Goal: Find specific page/section: Find specific page/section

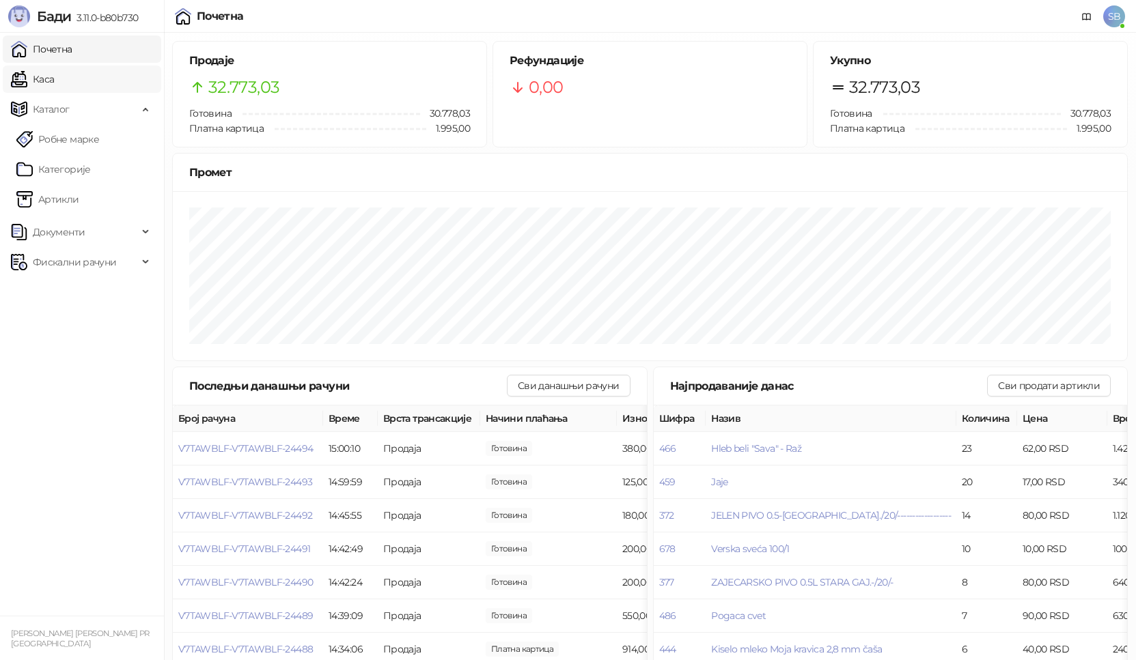
click at [40, 76] on link "Каса" at bounding box center [32, 79] width 43 height 27
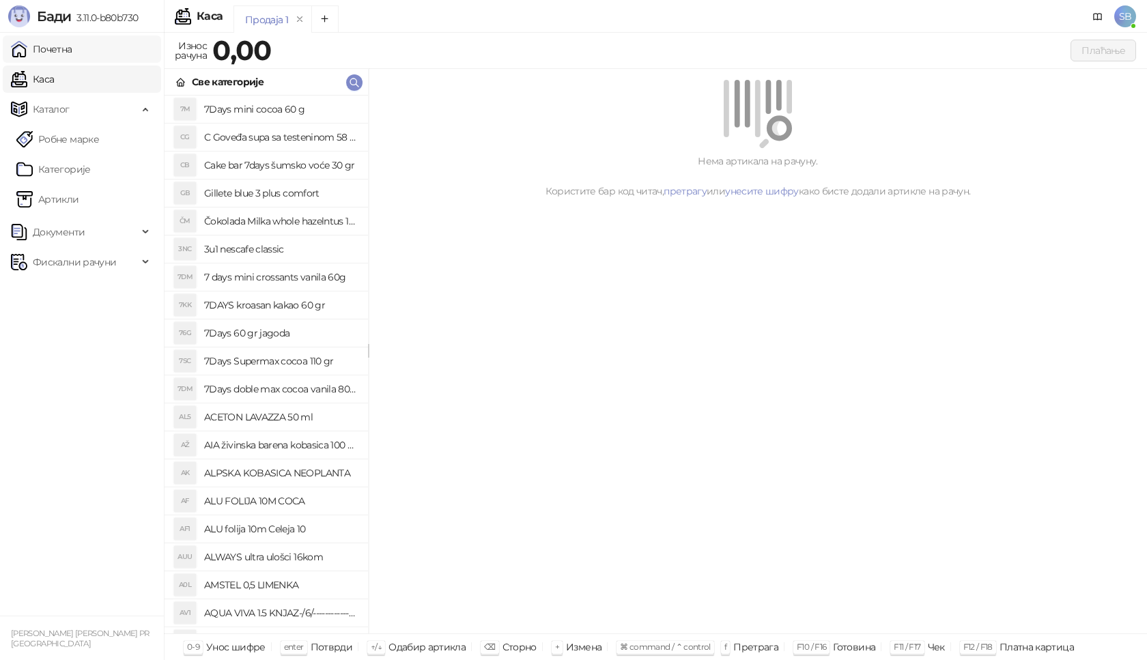
click at [42, 53] on link "Почетна" at bounding box center [41, 49] width 61 height 27
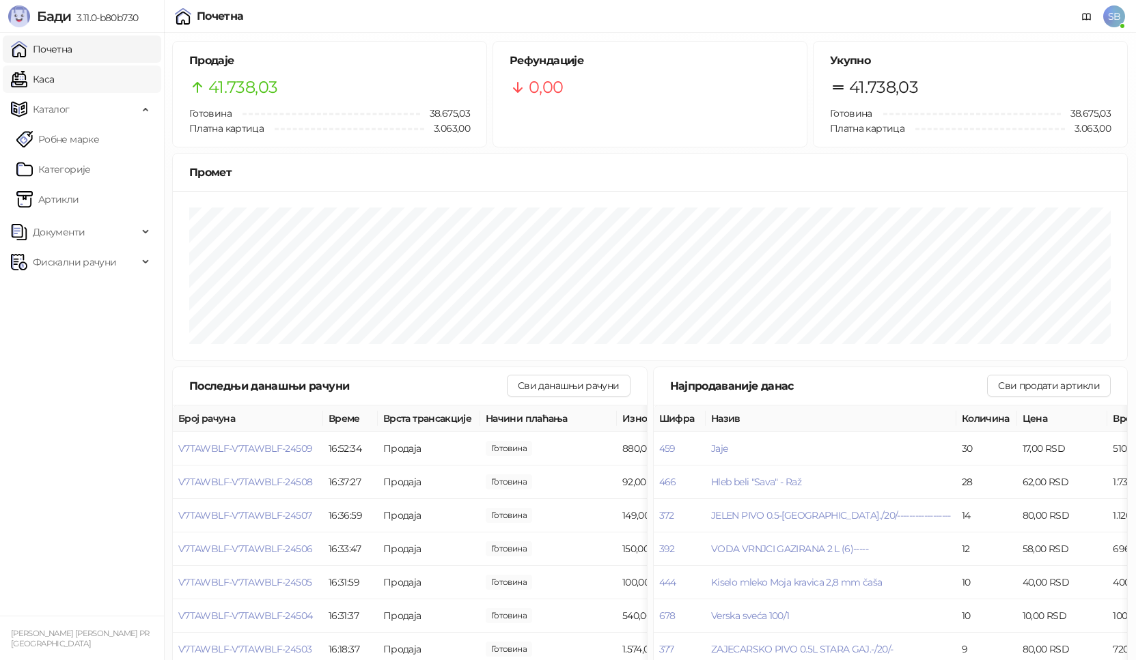
click at [54, 87] on link "Каса" at bounding box center [32, 79] width 43 height 27
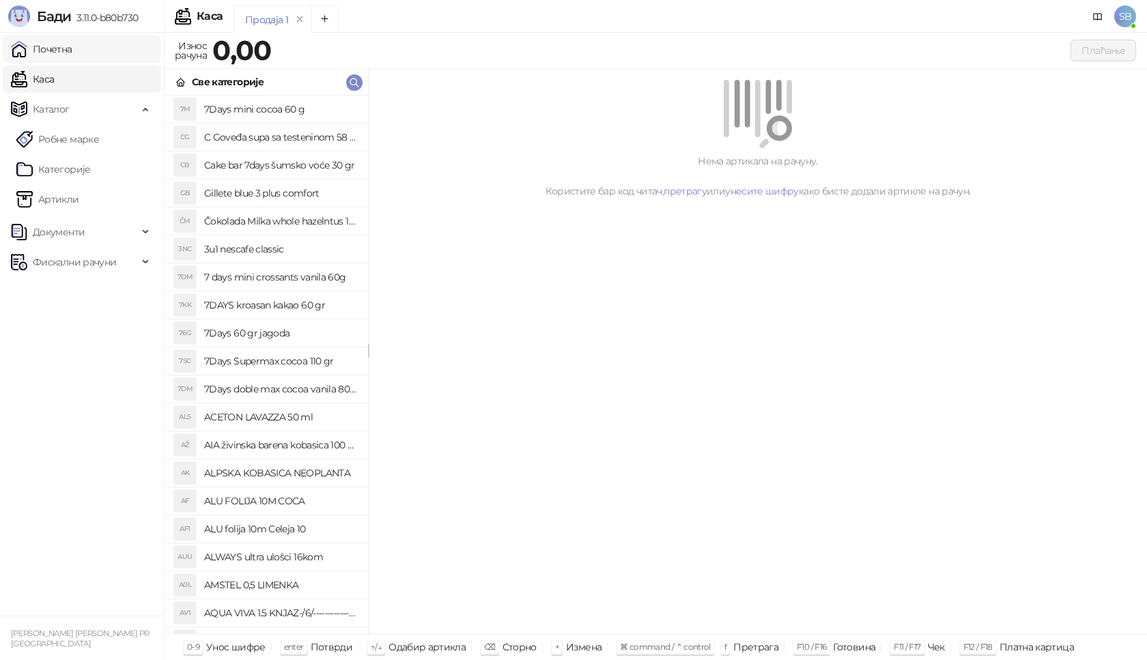
click at [58, 58] on link "Почетна" at bounding box center [41, 49] width 61 height 27
